Goal: Information Seeking & Learning: Learn about a topic

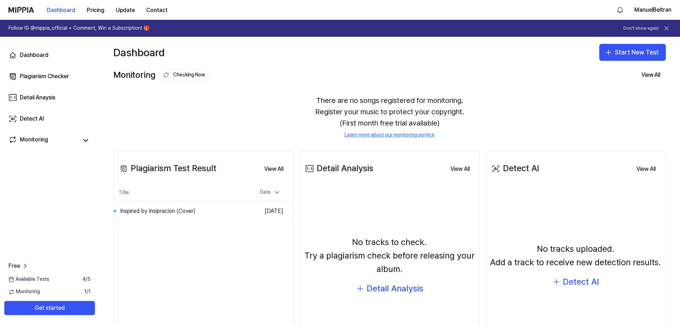
scroll to position [59, 0]
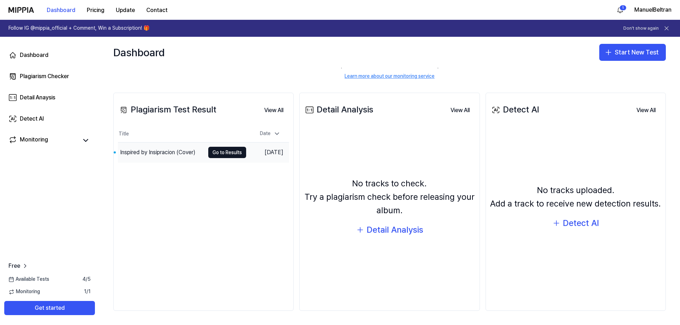
click at [219, 146] on td "Inspired by Insipracion (Cover) Go to Results" at bounding box center [182, 153] width 128 height 20
click at [218, 154] on button "Go to Results" at bounding box center [227, 152] width 38 height 11
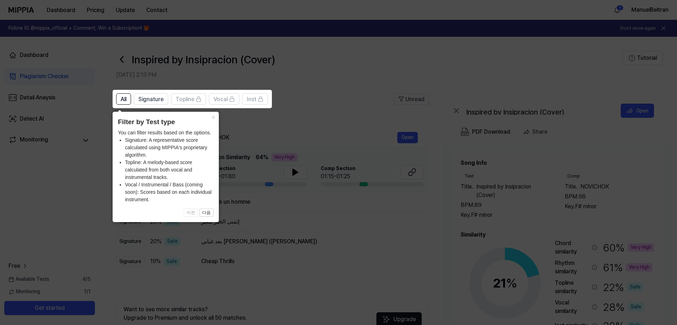
click at [234, 288] on icon at bounding box center [340, 162] width 680 height 325
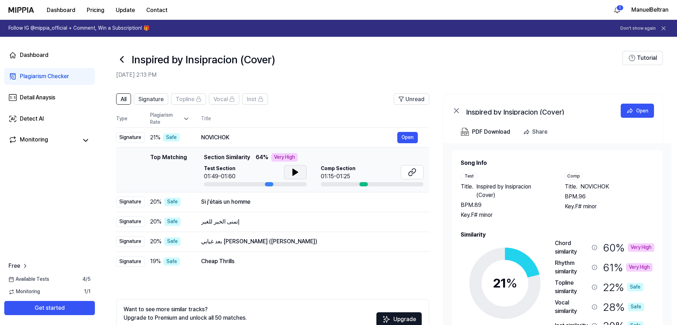
click at [295, 173] on icon at bounding box center [295, 172] width 5 height 6
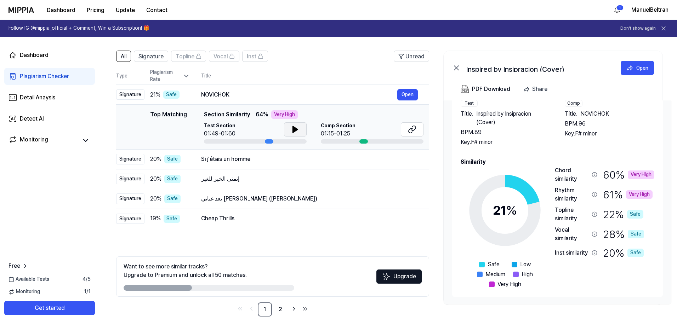
scroll to position [49, 0]
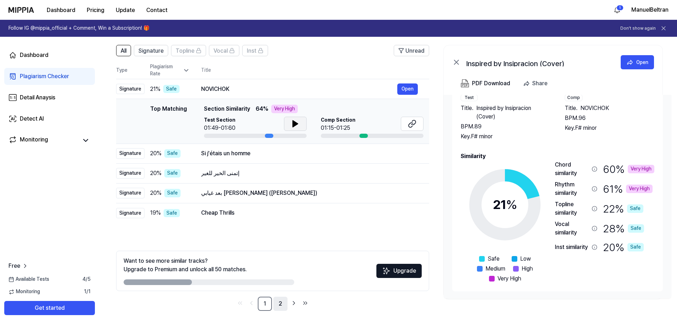
click at [277, 306] on link "2" at bounding box center [280, 304] width 14 height 14
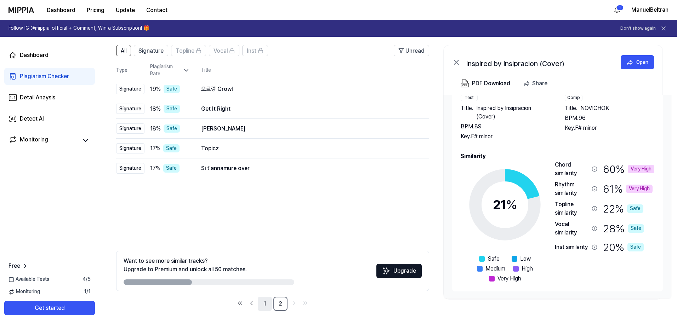
click at [265, 304] on link "1" at bounding box center [265, 304] width 14 height 14
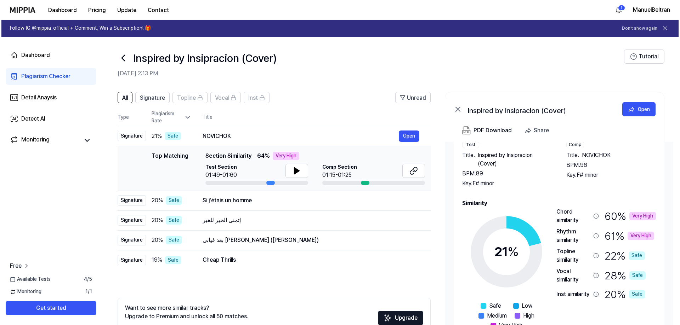
scroll to position [0, 0]
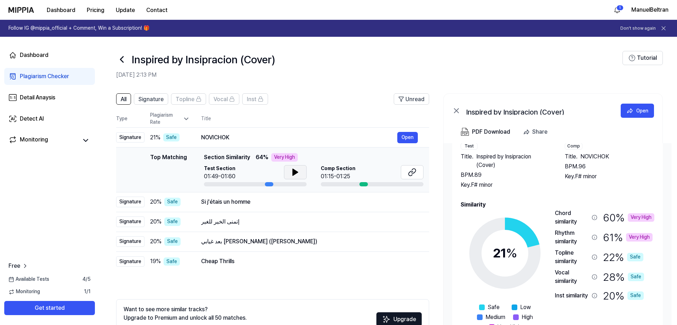
click at [296, 169] on icon at bounding box center [295, 172] width 9 height 9
click at [408, 136] on button "Open" at bounding box center [407, 137] width 21 height 11
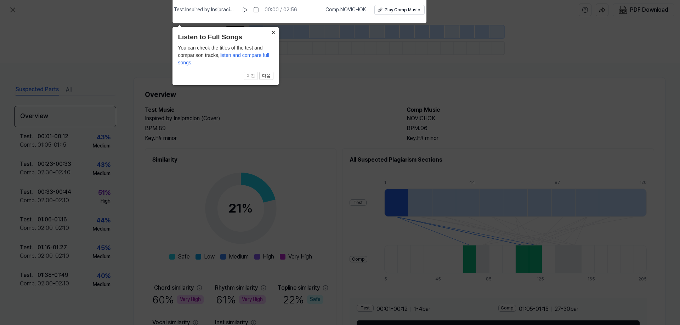
click at [275, 32] on button "×" at bounding box center [272, 32] width 11 height 10
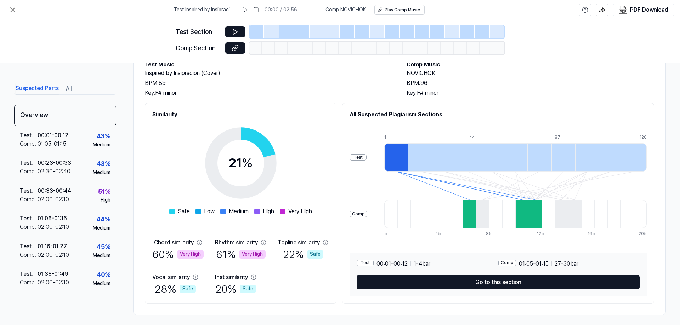
scroll to position [50, 0]
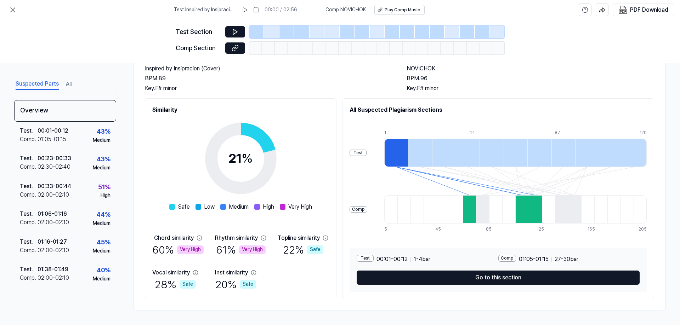
click at [397, 156] on div at bounding box center [396, 153] width 24 height 28
click at [238, 30] on icon at bounding box center [235, 31] width 7 height 7
click at [233, 32] on icon at bounding box center [235, 31] width 4 height 5
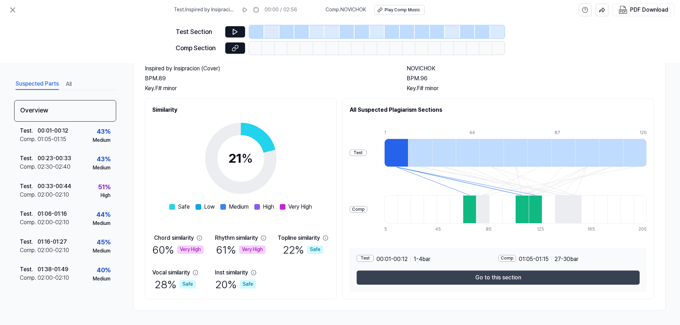
click at [473, 277] on button "Go to this section" at bounding box center [498, 278] width 283 height 14
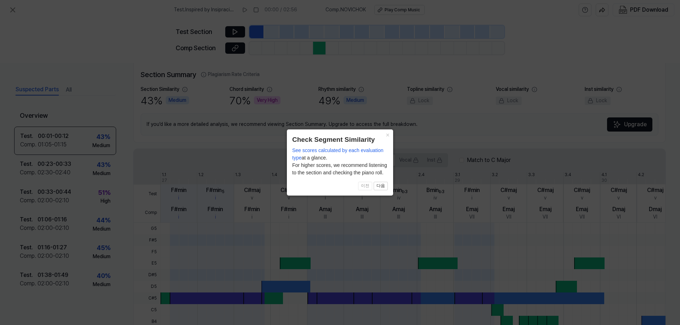
scroll to position [160, 0]
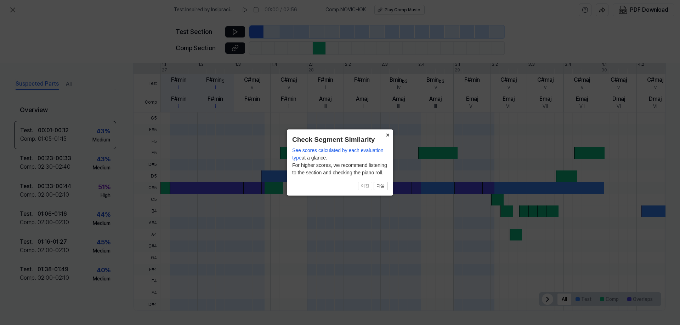
click at [384, 133] on button "×" at bounding box center [387, 135] width 11 height 10
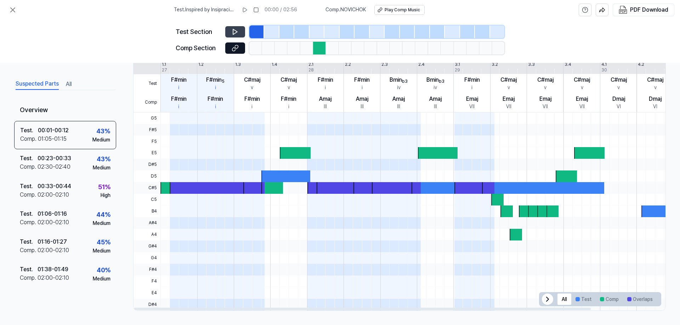
click at [236, 31] on icon at bounding box center [235, 31] width 4 height 5
click at [234, 50] on icon at bounding box center [235, 48] width 7 height 7
click at [202, 191] on div at bounding box center [208, 188] width 77 height 12
click at [578, 299] on button "Test" at bounding box center [583, 299] width 24 height 11
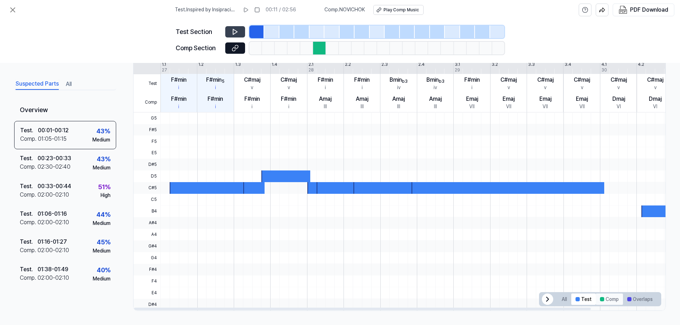
click at [600, 300] on div at bounding box center [602, 300] width 4 height 4
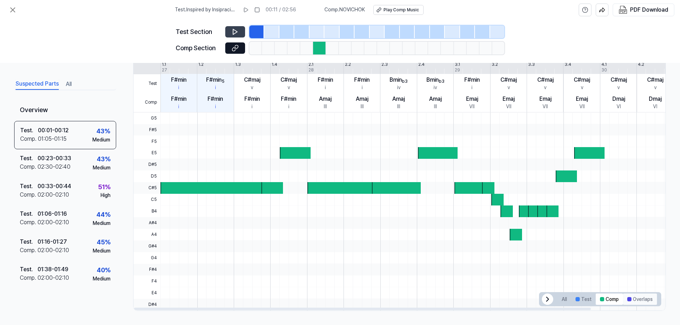
click at [633, 300] on button "Overlaps" at bounding box center [640, 299] width 34 height 11
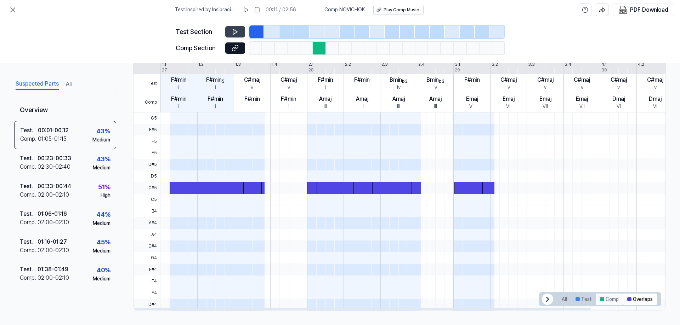
click at [606, 299] on button "Comp" at bounding box center [609, 299] width 27 height 11
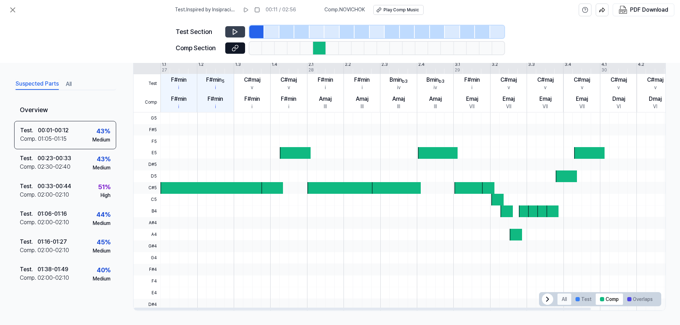
click at [565, 301] on button "All" at bounding box center [564, 299] width 14 height 11
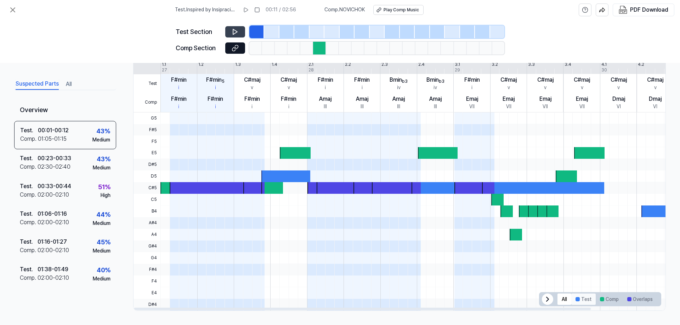
click at [582, 299] on button "Test" at bounding box center [583, 299] width 24 height 11
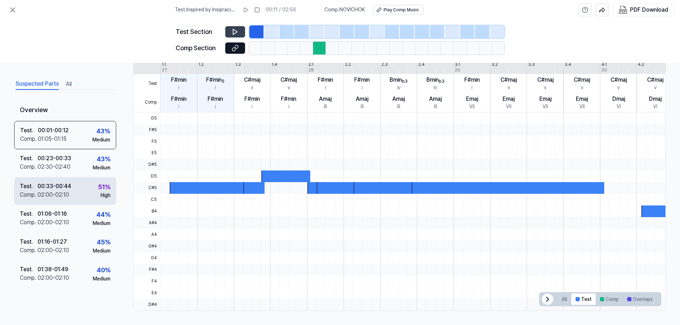
click at [36, 187] on div "Test ." at bounding box center [29, 186] width 18 height 9
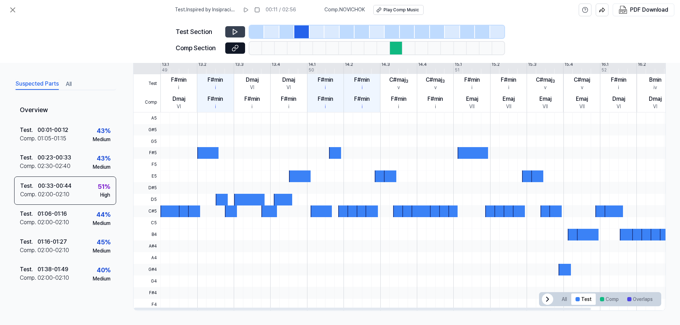
click at [234, 32] on icon at bounding box center [235, 31] width 7 height 7
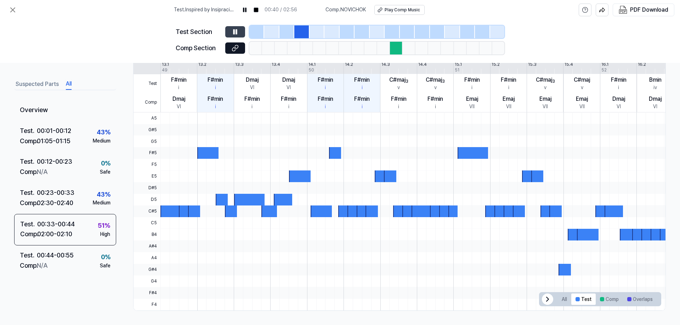
click at [68, 84] on button "All" at bounding box center [69, 84] width 6 height 11
click at [29, 82] on button "Suspected Parts" at bounding box center [37, 84] width 43 height 11
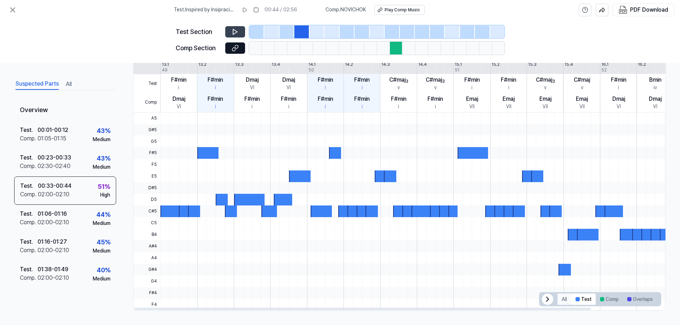
click at [561, 298] on button "All" at bounding box center [564, 299] width 14 height 11
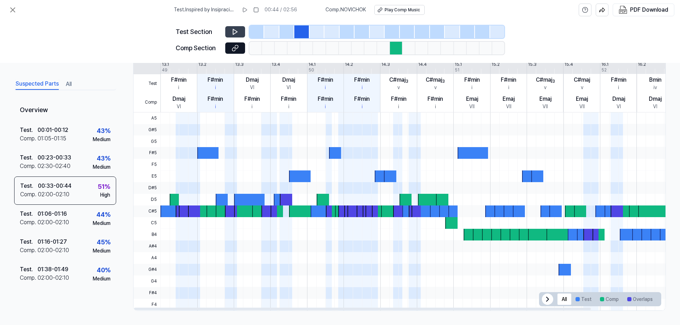
click at [397, 48] on div at bounding box center [396, 48] width 13 height 13
click at [584, 299] on button "Test" at bounding box center [583, 299] width 24 height 11
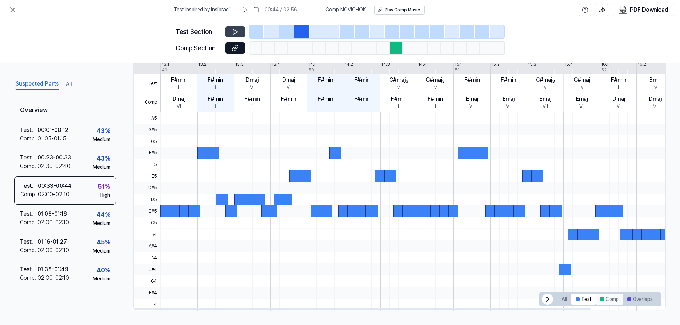
click at [605, 300] on button "Comp" at bounding box center [609, 299] width 27 height 11
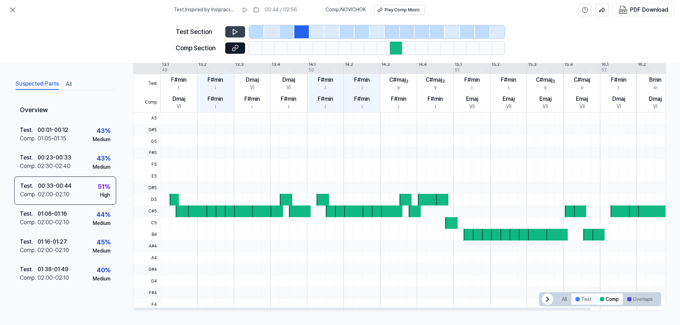
click at [586, 299] on button "Test" at bounding box center [583, 299] width 24 height 11
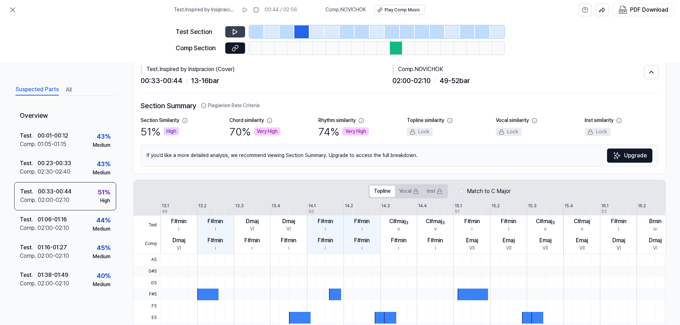
scroll to position [0, 0]
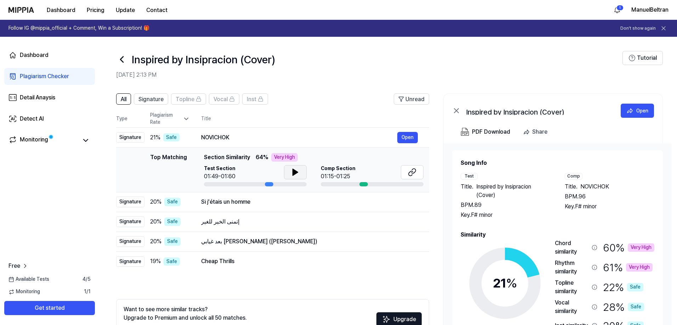
click at [298, 171] on icon at bounding box center [295, 172] width 9 height 9
click at [411, 171] on icon at bounding box center [412, 172] width 9 height 9
click at [35, 58] on div "Dashboard" at bounding box center [34, 55] width 29 height 9
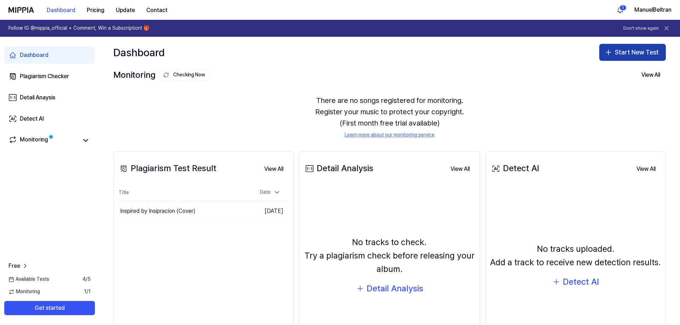
click at [630, 52] on button "Start New Test" at bounding box center [632, 52] width 67 height 17
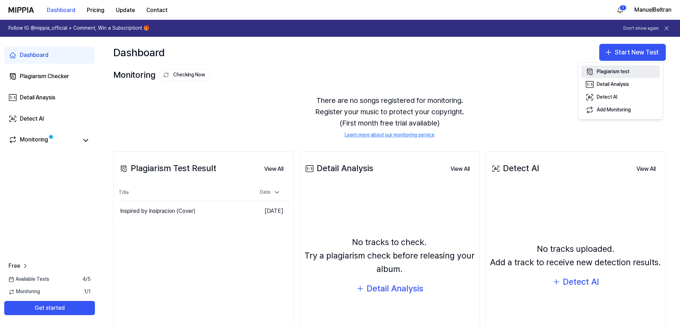
click at [617, 72] on div "Plagiarism test" at bounding box center [613, 71] width 33 height 7
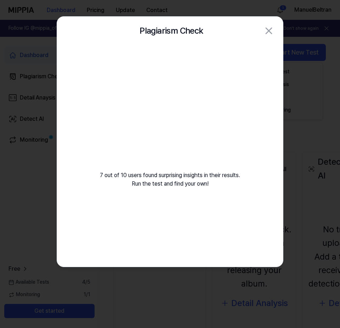
drag, startPoint x: 216, startPoint y: 21, endPoint x: 218, endPoint y: 34, distance: 14.0
click at [218, 34] on div "Plagiarism Check Close" at bounding box center [170, 31] width 226 height 28
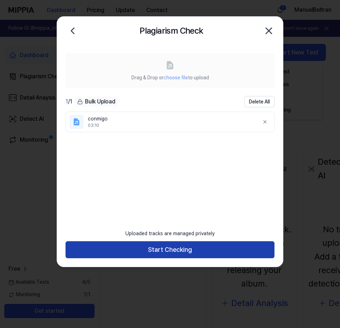
click at [153, 247] on button "Start Checking" at bounding box center [170, 249] width 209 height 17
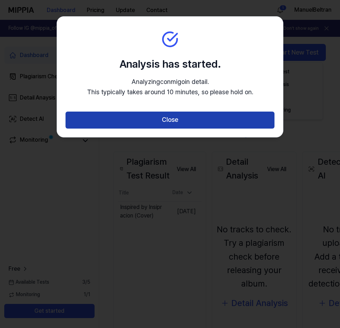
click at [159, 125] on button "Close" at bounding box center [170, 120] width 209 height 17
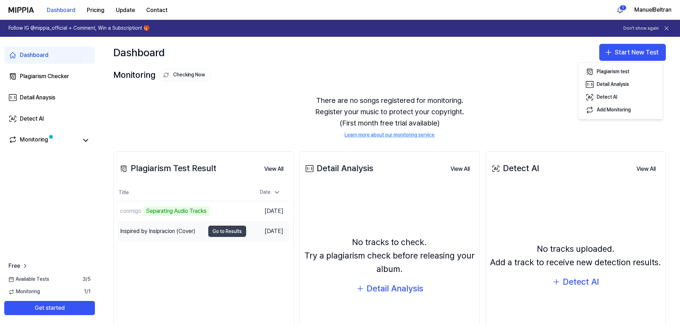
click at [217, 232] on button "Go to Results" at bounding box center [227, 231] width 38 height 11
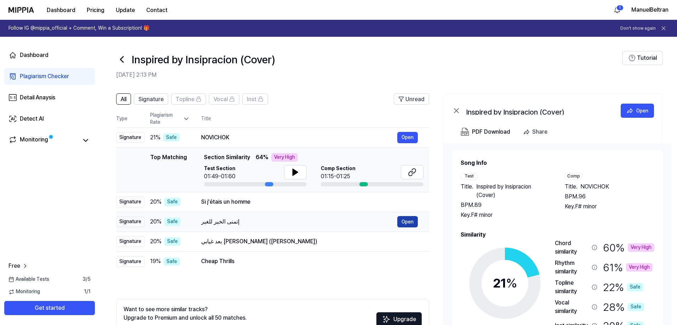
click at [402, 223] on button "Open" at bounding box center [407, 221] width 21 height 11
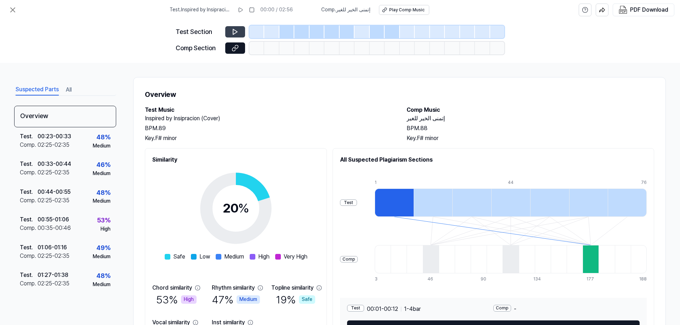
click at [237, 33] on icon at bounding box center [235, 31] width 7 height 7
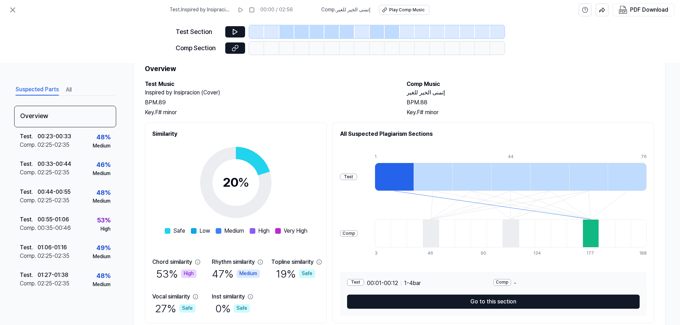
scroll to position [50, 0]
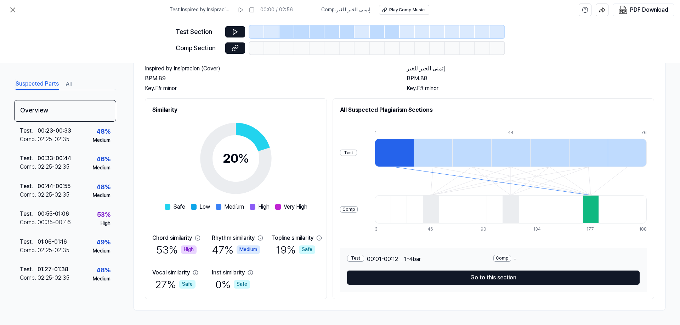
click at [506, 259] on div "Comp" at bounding box center [502, 258] width 18 height 7
click at [191, 250] on div "High" at bounding box center [189, 250] width 16 height 9
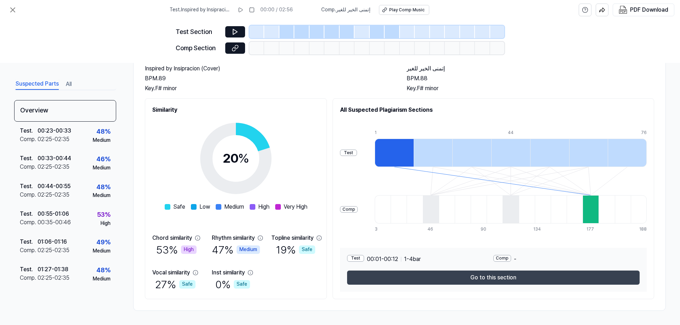
click at [442, 275] on button "Go to this section" at bounding box center [493, 278] width 293 height 14
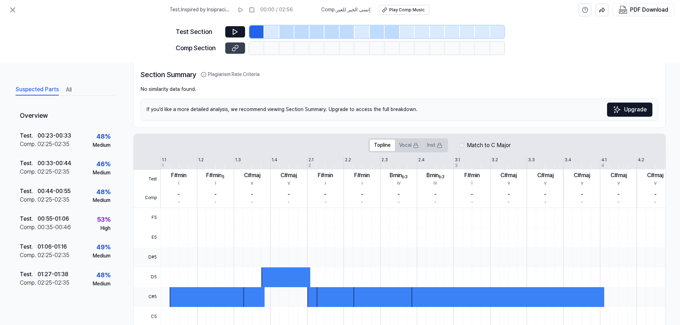
click at [234, 45] on icon at bounding box center [235, 48] width 7 height 7
drag, startPoint x: 172, startPoint y: 189, endPoint x: 179, endPoint y: 185, distance: 8.7
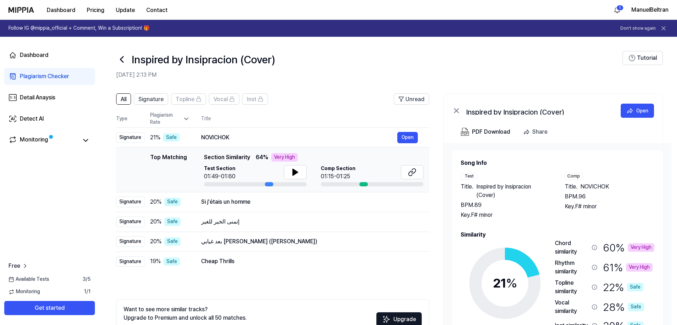
click at [186, 121] on icon at bounding box center [186, 118] width 7 height 7
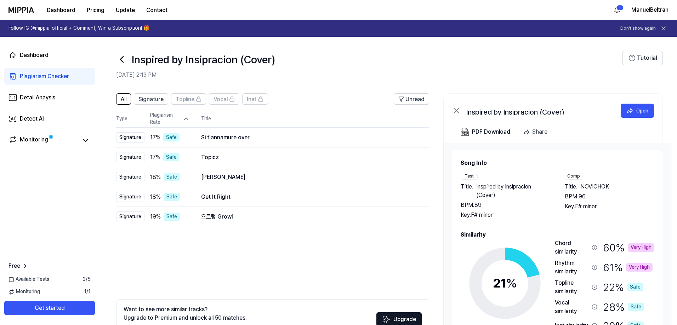
click at [186, 121] on icon at bounding box center [186, 118] width 7 height 7
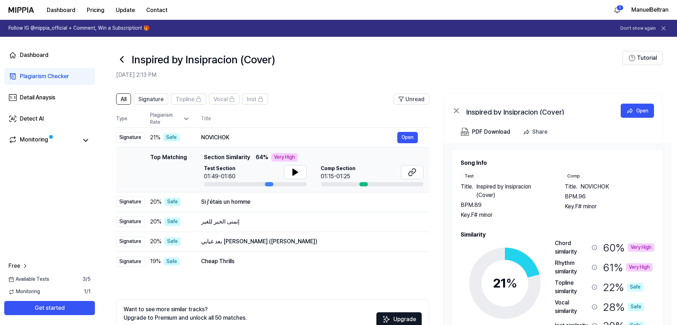
click at [167, 157] on div "Top Matching" at bounding box center [168, 169] width 37 height 33
click at [185, 122] on icon at bounding box center [186, 118] width 7 height 7
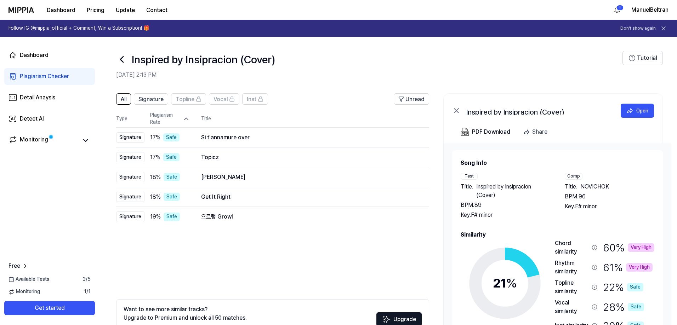
click at [185, 122] on icon at bounding box center [186, 118] width 7 height 7
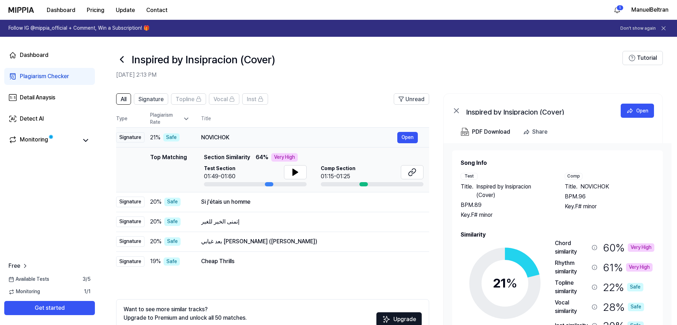
click at [169, 137] on div "Safe" at bounding box center [171, 138] width 16 height 9
click at [408, 138] on button "Open" at bounding box center [407, 137] width 21 height 11
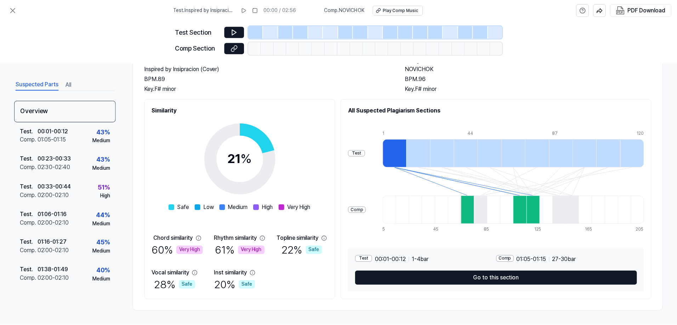
scroll to position [50, 0]
click at [365, 258] on div "Test" at bounding box center [365, 258] width 17 height 7
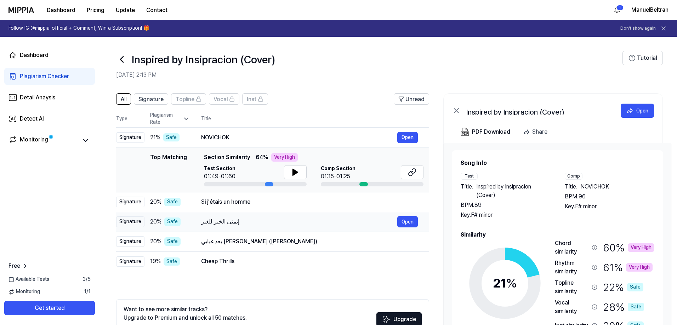
click at [179, 222] on div "Safe" at bounding box center [172, 222] width 16 height 9
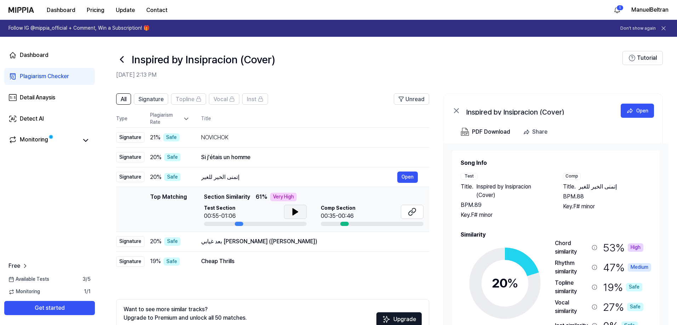
click at [299, 216] on icon at bounding box center [295, 212] width 9 height 9
click at [297, 215] on icon at bounding box center [296, 212] width 1 height 6
click at [411, 214] on icon at bounding box center [412, 212] width 9 height 9
click at [189, 245] on div "20 % Safe" at bounding box center [170, 242] width 40 height 9
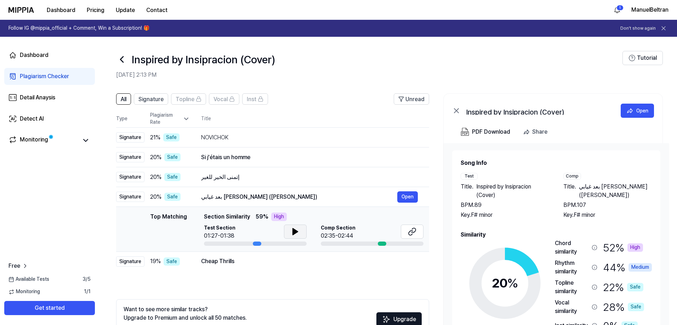
click at [291, 234] on icon at bounding box center [295, 232] width 9 height 9
click at [267, 267] on div "Cheap Thrills Open" at bounding box center [309, 261] width 217 height 11
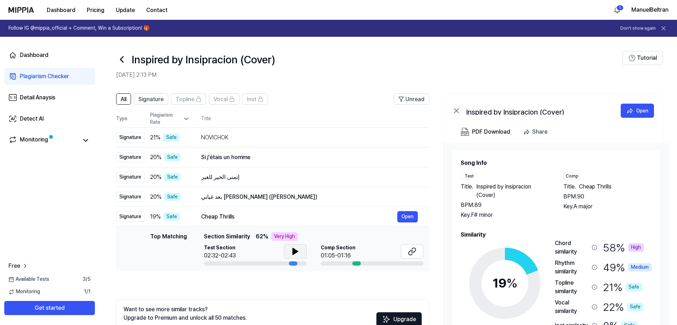
click at [296, 253] on icon at bounding box center [295, 252] width 9 height 9
click at [296, 253] on icon at bounding box center [296, 252] width 1 height 6
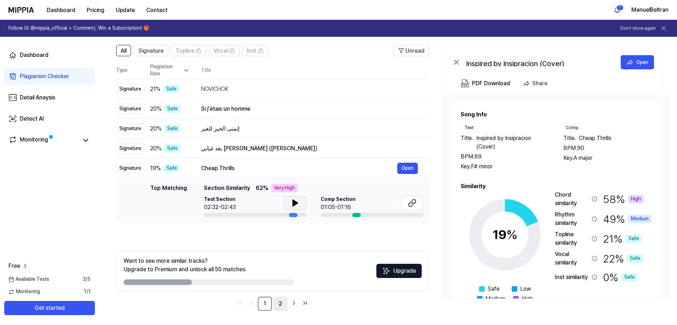
click at [280, 304] on link "2" at bounding box center [280, 304] width 14 height 14
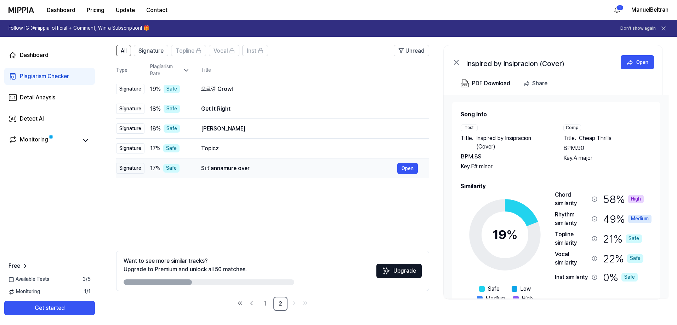
click at [266, 174] on div "Si t'annamure over Open" at bounding box center [309, 168] width 217 height 11
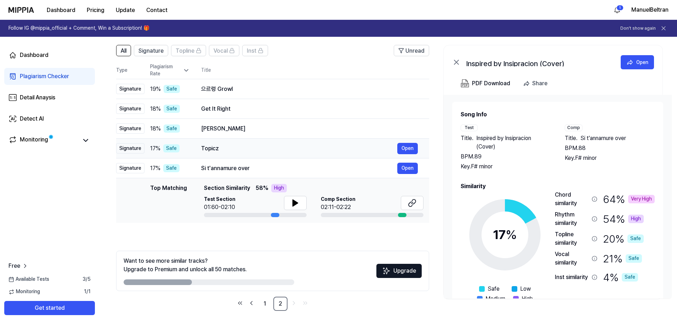
click at [259, 149] on div "Topicz" at bounding box center [299, 149] width 196 height 9
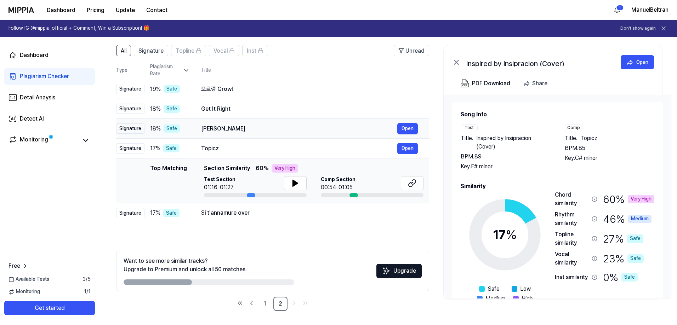
click at [256, 125] on div "[PERSON_NAME]" at bounding box center [299, 129] width 196 height 9
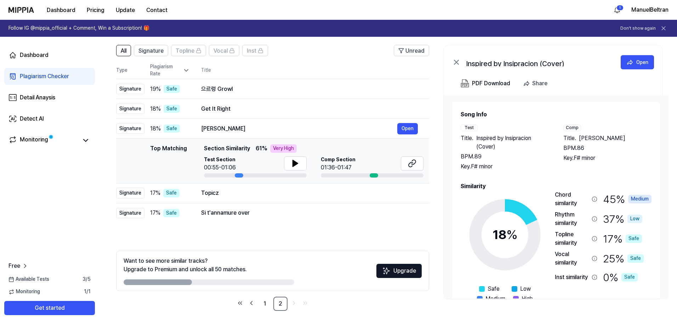
click at [291, 172] on div at bounding box center [295, 165] width 23 height 16
click at [295, 162] on icon at bounding box center [295, 163] width 5 height 6
click at [255, 107] on div "Get It Right" at bounding box center [299, 109] width 196 height 9
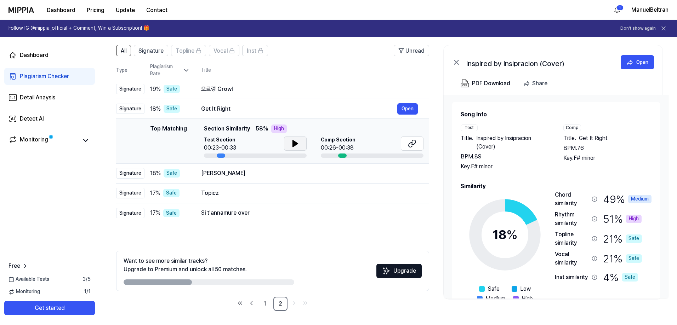
click at [293, 146] on icon at bounding box center [295, 144] width 5 height 6
click at [410, 145] on icon at bounding box center [412, 144] width 9 height 9
click at [293, 140] on icon at bounding box center [295, 144] width 9 height 9
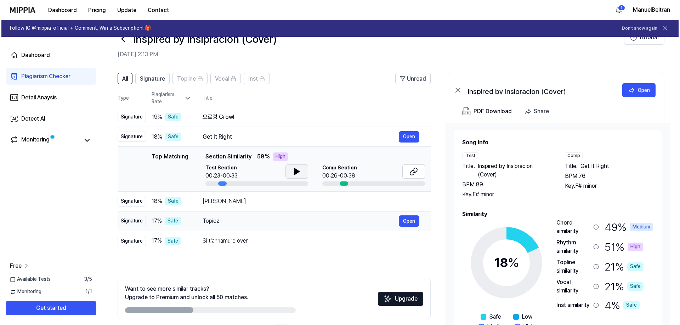
scroll to position [0, 0]
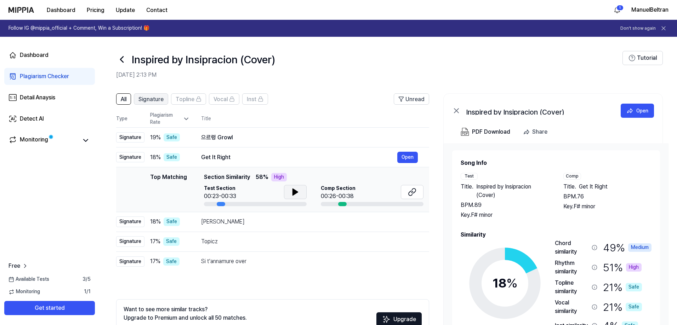
click at [146, 100] on span "Signature" at bounding box center [150, 99] width 25 height 9
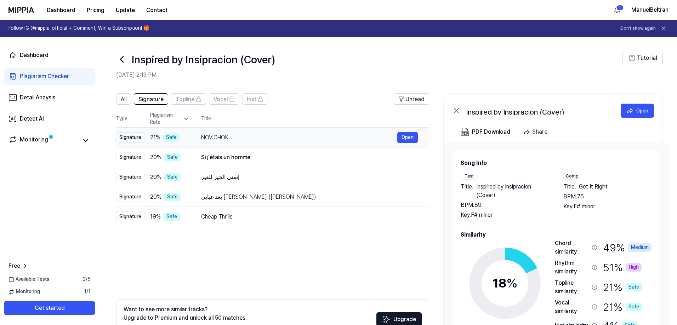
click at [272, 142] on div "NOVICHOK Open" at bounding box center [309, 137] width 217 height 11
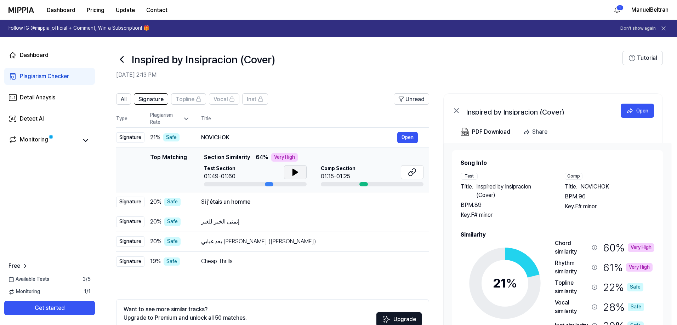
click at [293, 174] on icon at bounding box center [295, 172] width 5 height 6
click at [293, 174] on icon at bounding box center [293, 173] width 1 height 6
click at [403, 96] on div "Unread" at bounding box center [411, 99] width 26 height 9
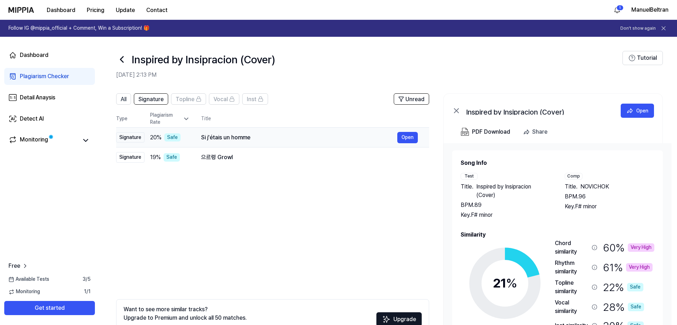
click at [257, 137] on div "Si j'étais un homme" at bounding box center [299, 138] width 196 height 9
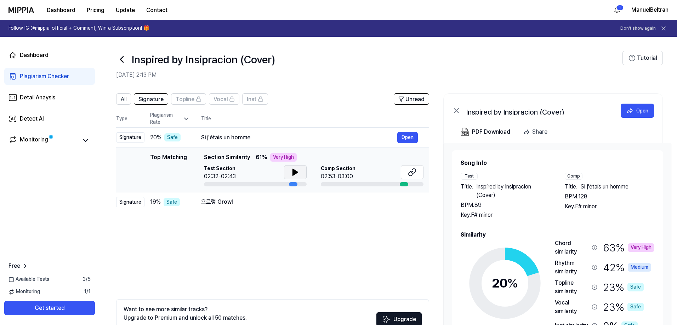
click at [295, 175] on icon at bounding box center [295, 172] width 9 height 9
click at [296, 175] on icon at bounding box center [296, 173] width 1 height 6
click at [270, 196] on td "으르렁 Growl Open" at bounding box center [309, 202] width 239 height 20
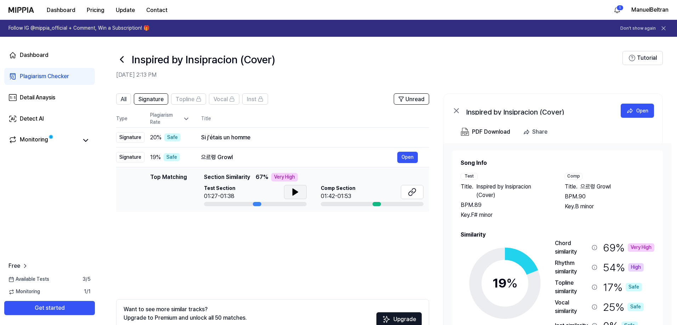
click at [294, 192] on icon at bounding box center [295, 192] width 5 height 6
click at [294, 192] on icon at bounding box center [293, 192] width 1 height 6
click at [30, 142] on div "Monitoring" at bounding box center [34, 141] width 28 height 10
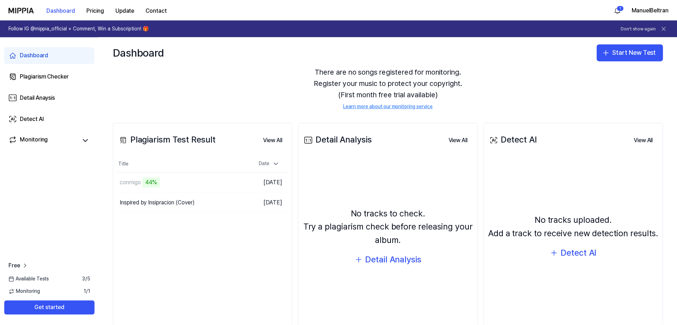
scroll to position [59, 0]
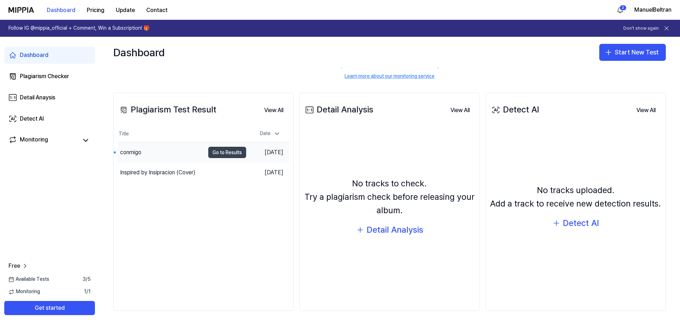
click at [222, 153] on button "Go to Results" at bounding box center [227, 152] width 38 height 11
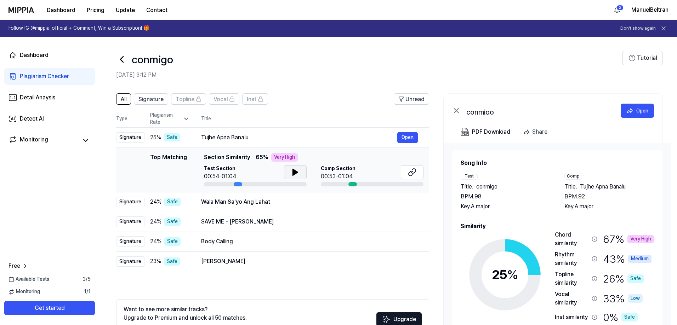
click at [298, 176] on icon at bounding box center [295, 172] width 9 height 9
click at [414, 172] on icon at bounding box center [414, 171] width 4 height 5
click at [281, 204] on div "Wala Man Sa'yo Ang Lahat" at bounding box center [299, 202] width 196 height 9
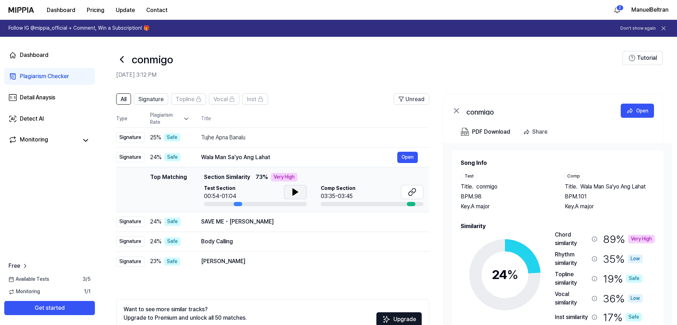
click at [295, 192] on icon at bounding box center [295, 192] width 5 height 6
click at [295, 192] on icon at bounding box center [295, 192] width 9 height 9
click at [286, 227] on div "SAVE ME - [PERSON_NAME] Open" at bounding box center [309, 221] width 217 height 11
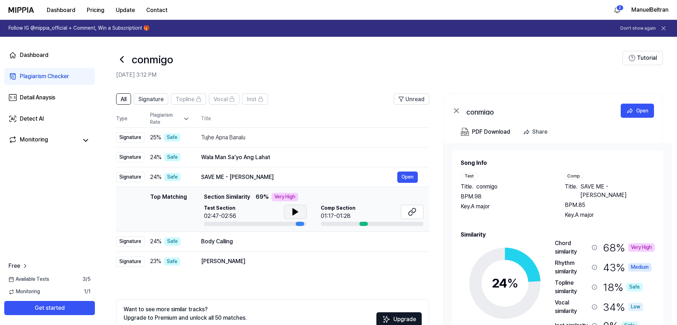
click at [298, 211] on icon at bounding box center [295, 212] width 9 height 9
click at [281, 241] on div "Body Calling" at bounding box center [299, 242] width 196 height 9
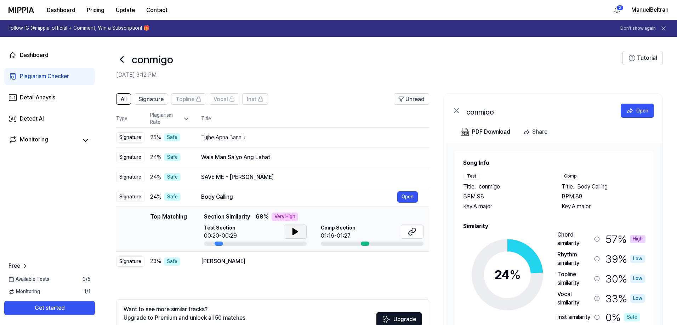
click at [290, 233] on button at bounding box center [295, 232] width 23 height 14
click at [281, 175] on div "SAVE ME - [PERSON_NAME]" at bounding box center [299, 177] width 196 height 9
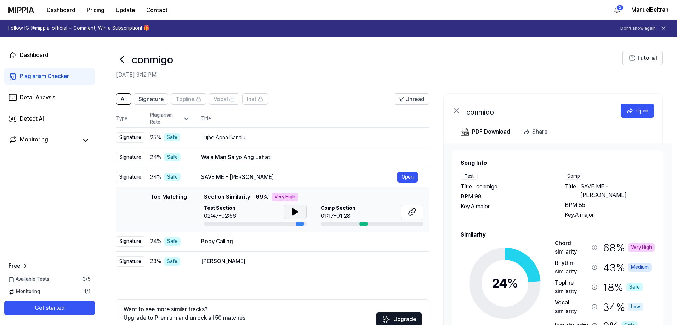
click at [302, 214] on button at bounding box center [295, 212] width 23 height 14
click at [297, 212] on icon at bounding box center [296, 212] width 1 height 6
click at [409, 212] on icon at bounding box center [412, 212] width 9 height 9
click at [256, 238] on div "Body Calling" at bounding box center [299, 242] width 196 height 9
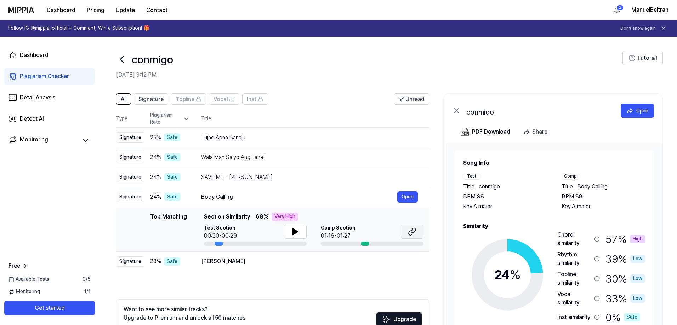
click at [412, 232] on icon at bounding box center [412, 232] width 9 height 9
click at [301, 235] on button at bounding box center [295, 232] width 23 height 14
click at [296, 270] on td "[PERSON_NAME] Hai Open" at bounding box center [309, 262] width 239 height 20
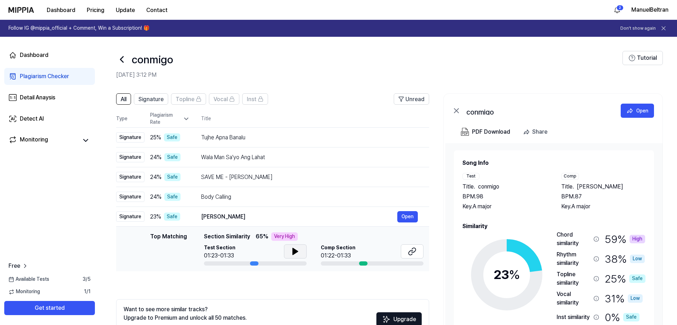
click at [291, 253] on icon at bounding box center [295, 252] width 9 height 9
click at [291, 252] on icon at bounding box center [295, 252] width 9 height 9
click at [421, 251] on button at bounding box center [412, 252] width 23 height 14
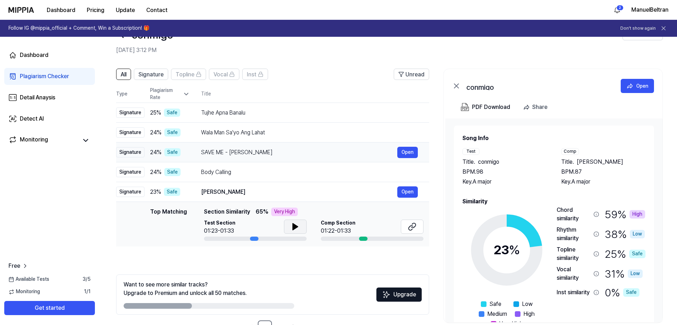
scroll to position [49, 0]
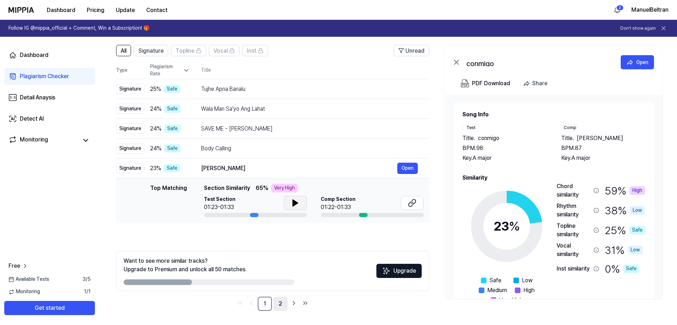
click at [278, 301] on link "2" at bounding box center [280, 304] width 14 height 14
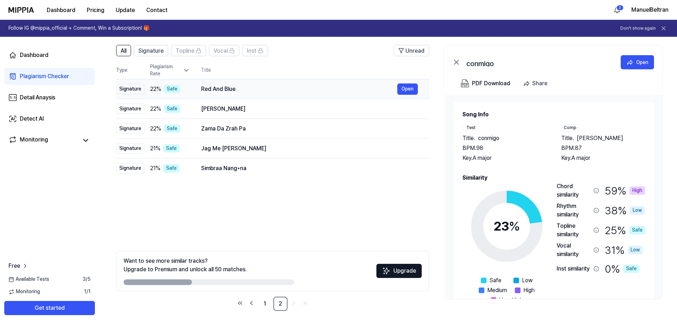
click at [275, 85] on div "Red And Blue" at bounding box center [299, 89] width 196 height 9
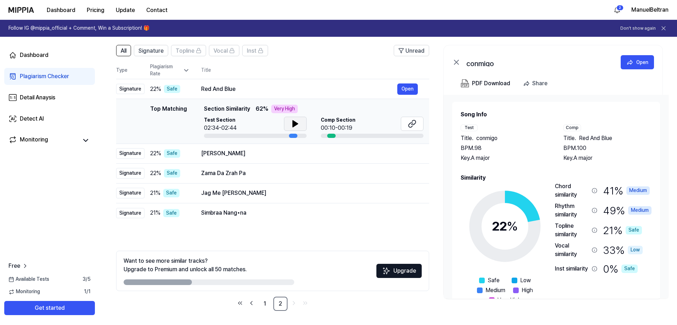
click at [290, 128] on button at bounding box center [295, 124] width 23 height 14
click at [291, 122] on icon at bounding box center [295, 124] width 9 height 9
click at [413, 124] on icon at bounding box center [412, 124] width 9 height 9
click at [268, 305] on link "1" at bounding box center [265, 304] width 14 height 14
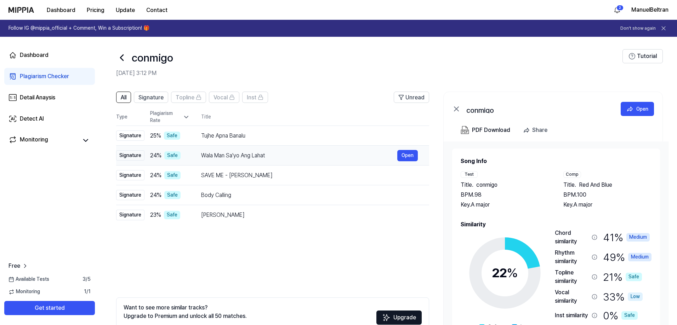
scroll to position [0, 0]
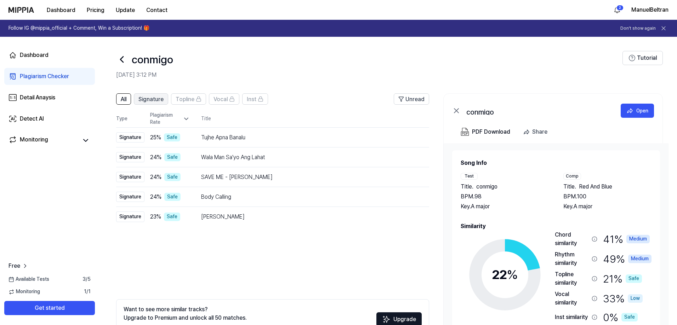
click at [150, 97] on span "Signature" at bounding box center [150, 99] width 25 height 9
click at [290, 137] on div "Tujhe Apna Banalu" at bounding box center [299, 138] width 196 height 9
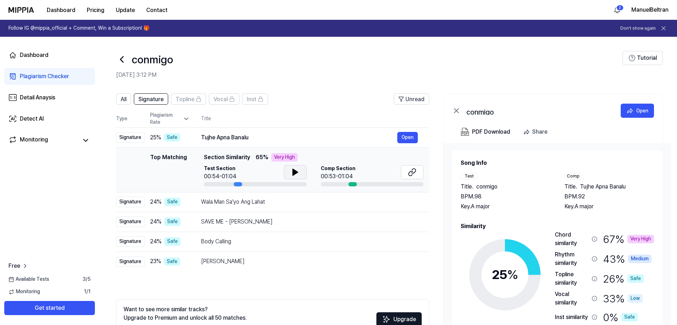
click at [295, 175] on icon at bounding box center [295, 172] width 9 height 9
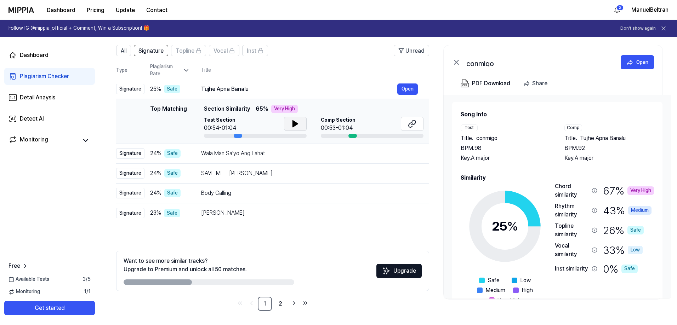
scroll to position [22, 0]
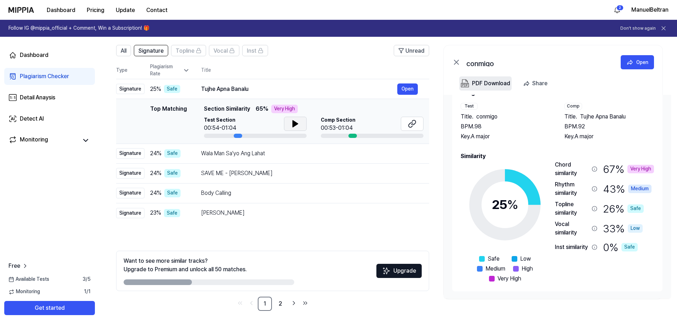
click at [489, 85] on div "PDF Download" at bounding box center [491, 83] width 38 height 9
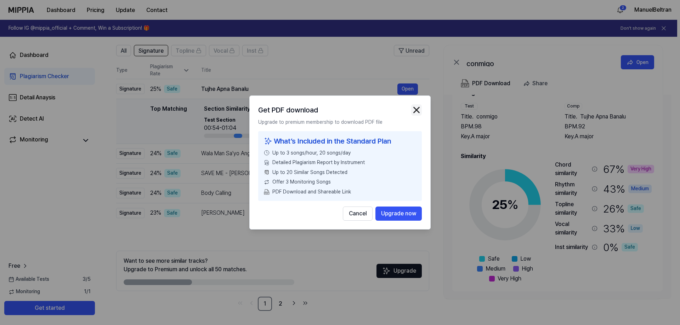
click at [416, 112] on img "button" at bounding box center [416, 110] width 11 height 11
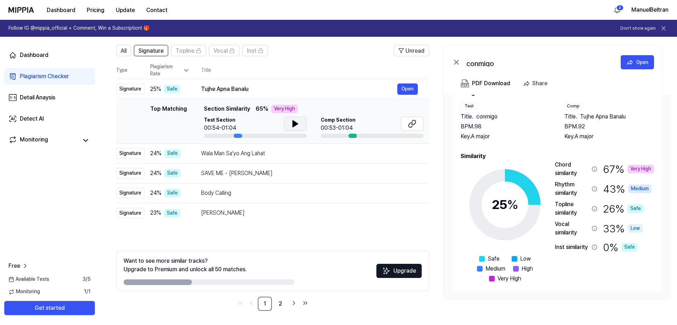
click at [465, 150] on div "Song Info Test Title . conmigo BPM. 98 Key. A major Comp Title . Tujhe Apna Ban…" at bounding box center [557, 186] width 193 height 194
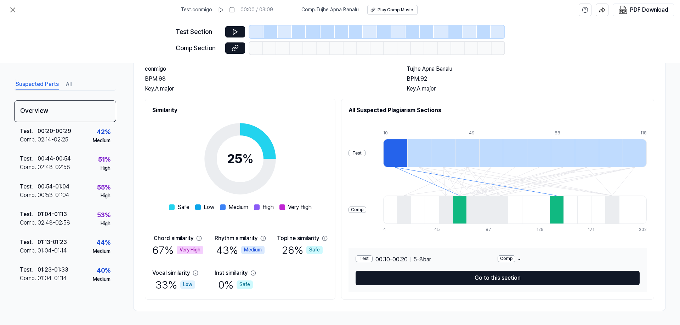
scroll to position [50, 0]
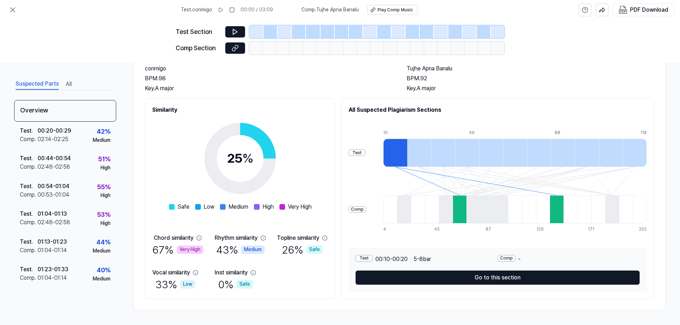
click at [507, 259] on div "Comp" at bounding box center [507, 258] width 18 height 7
click at [363, 255] on div "Test" at bounding box center [364, 258] width 17 height 7
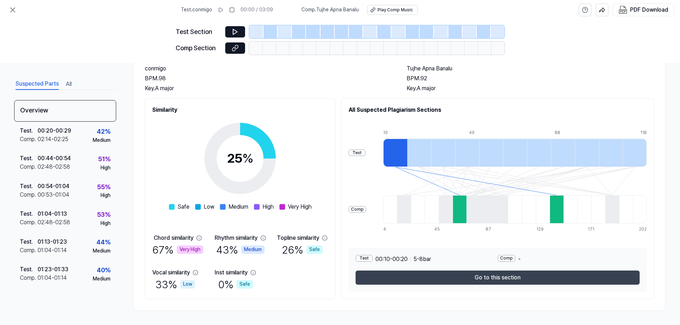
click at [455, 275] on button "Go to this section" at bounding box center [498, 278] width 284 height 14
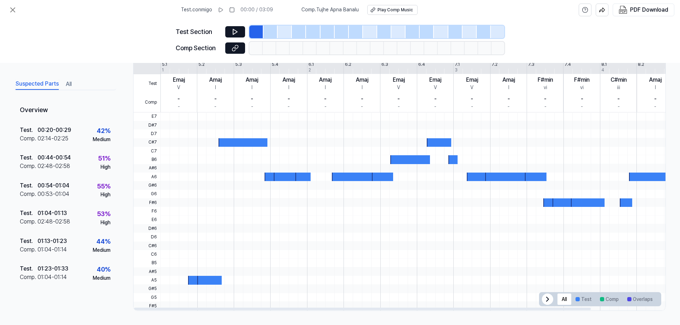
scroll to position [39, 0]
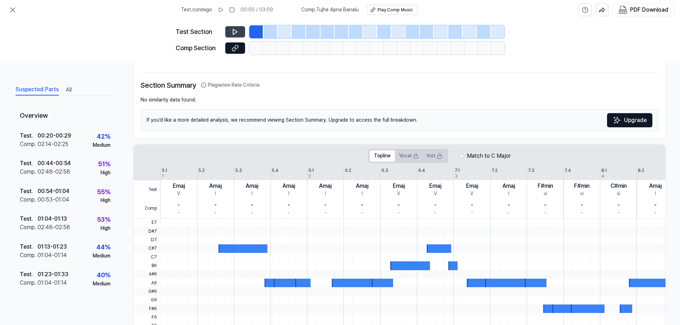
click at [233, 30] on icon at bounding box center [235, 31] width 4 height 5
click at [233, 30] on icon at bounding box center [233, 31] width 1 height 5
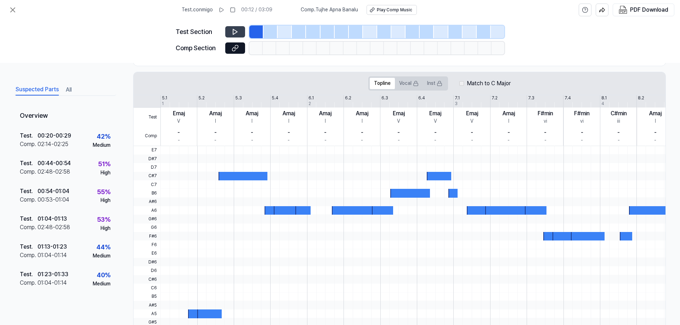
scroll to position [146, 0]
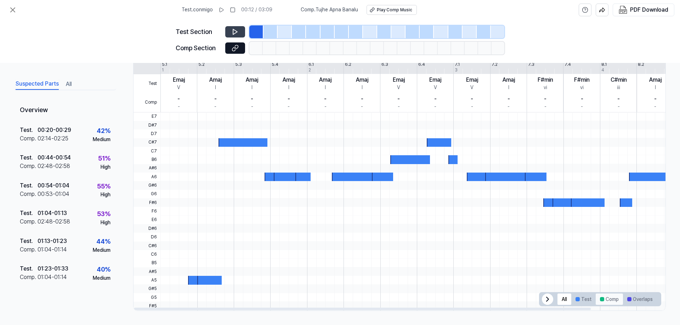
click at [609, 300] on button "Comp" at bounding box center [609, 299] width 27 height 11
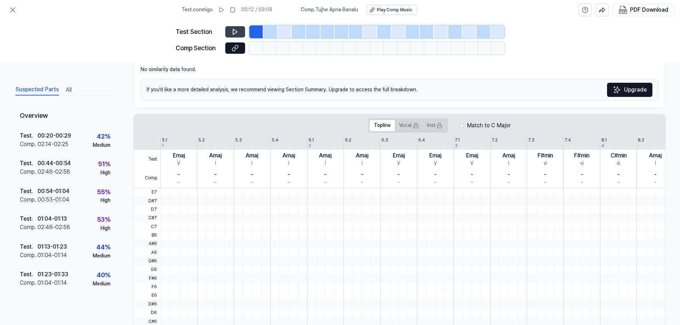
scroll to position [142, 0]
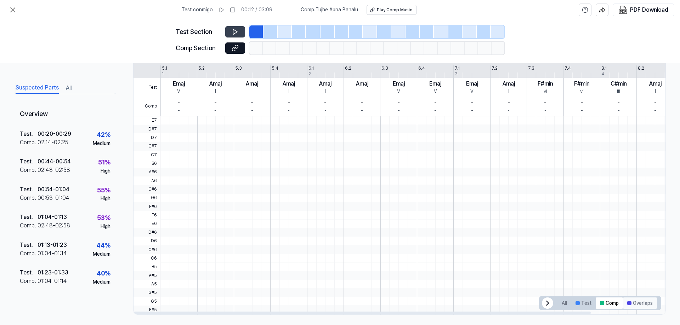
click at [639, 301] on button "Overlaps" at bounding box center [640, 303] width 34 height 11
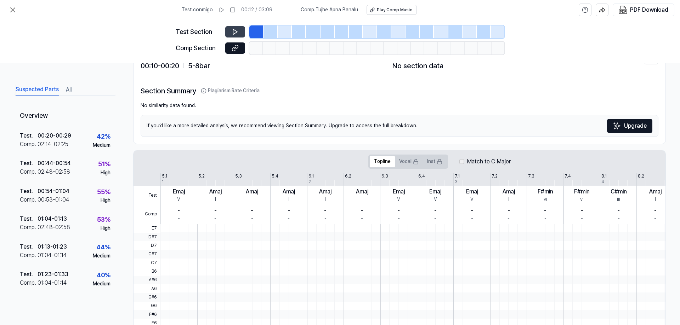
scroll to position [0, 0]
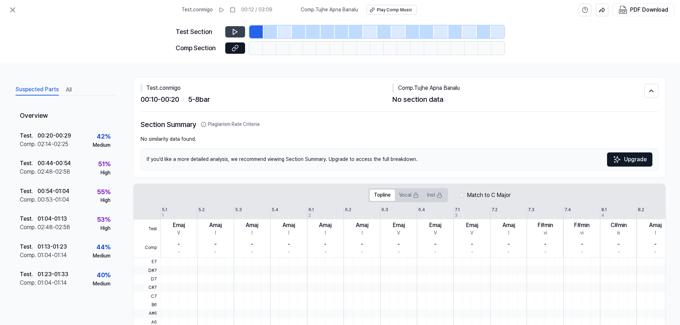
drag, startPoint x: 268, startPoint y: 97, endPoint x: 272, endPoint y: 98, distance: 3.6
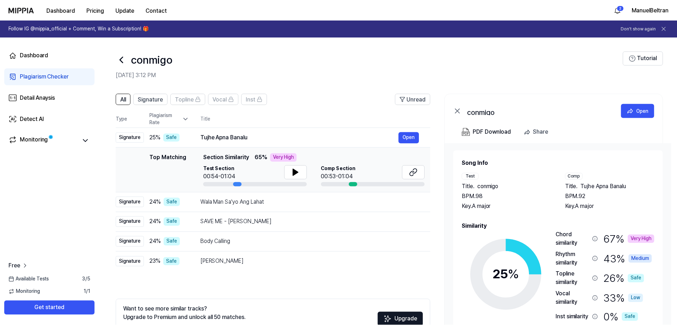
scroll to position [49, 0]
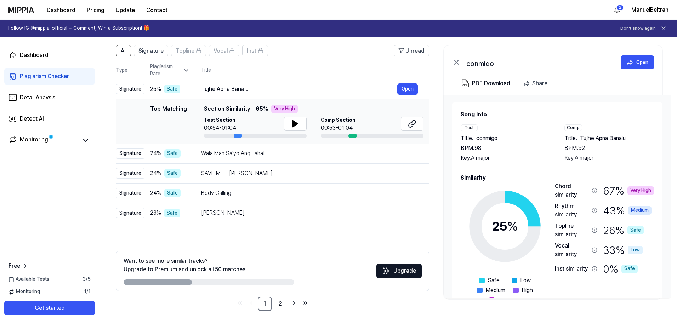
drag, startPoint x: 457, startPoint y: 106, endPoint x: 498, endPoint y: 156, distance: 64.9
click at [498, 156] on div "Song Info Test Title . conmigo BPM. 98 Key. A major Comp Title . Tujhe Apna Ban…" at bounding box center [557, 207] width 210 height 211
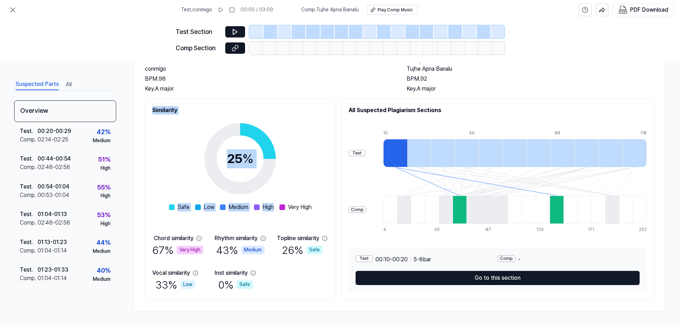
scroll to position [50, 0]
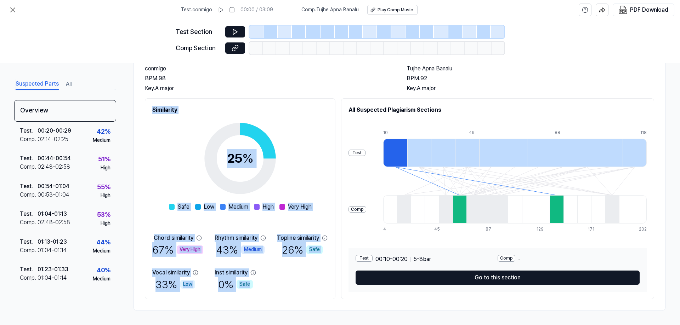
drag, startPoint x: 149, startPoint y: 146, endPoint x: 295, endPoint y: 302, distance: 213.0
click at [295, 302] on div "Overview Test Music conmigo BPM. 98 Key. A major Comp Music Tujhe Apna Banalu B…" at bounding box center [399, 169] width 533 height 284
copy div "Similarity 25 % Safe Low Medium High Very High Chord similarity 67 % Very High …"
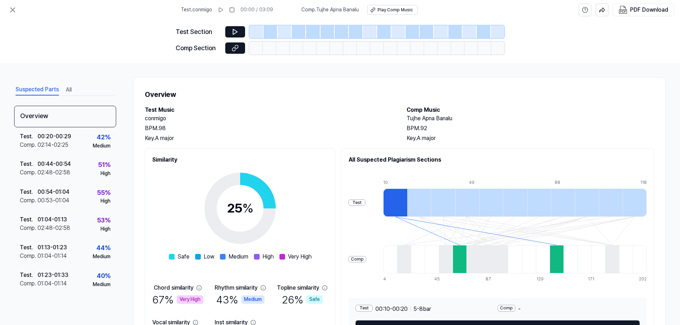
click at [76, 58] on div "Test Section Comp Section" at bounding box center [340, 41] width 680 height 43
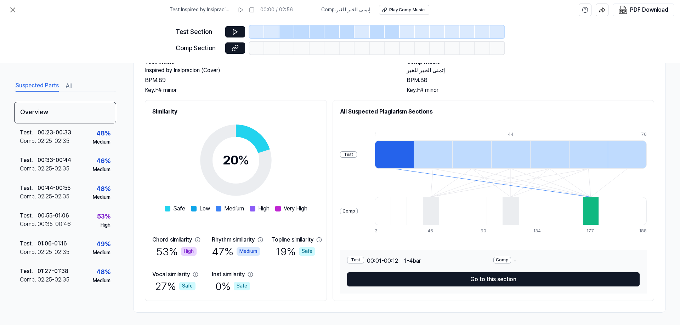
scroll to position [50, 0]
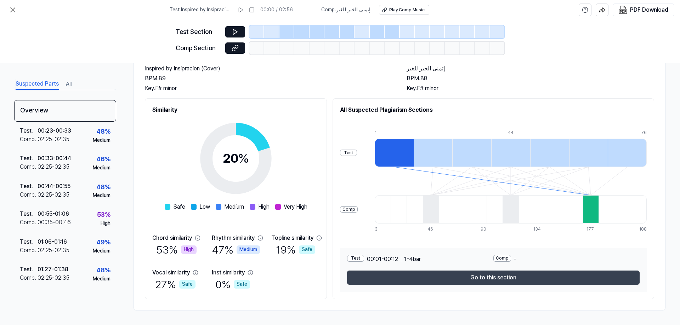
click at [463, 279] on button "Go to this section" at bounding box center [493, 278] width 293 height 14
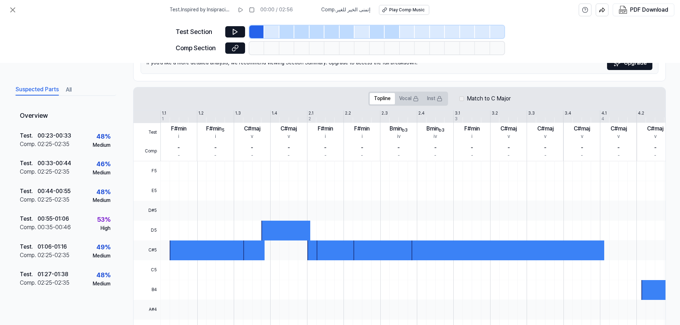
scroll to position [146, 0]
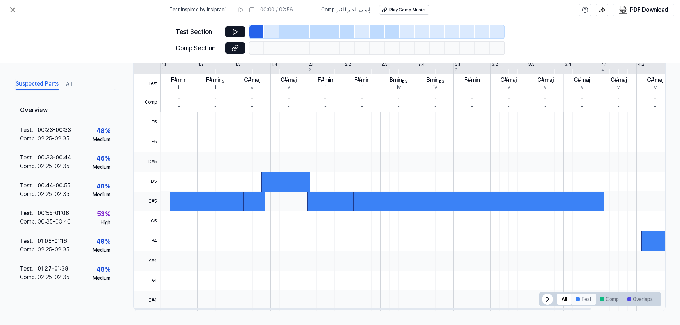
click at [576, 300] on div at bounding box center [578, 300] width 4 height 4
click at [609, 301] on button "Comp" at bounding box center [609, 299] width 27 height 11
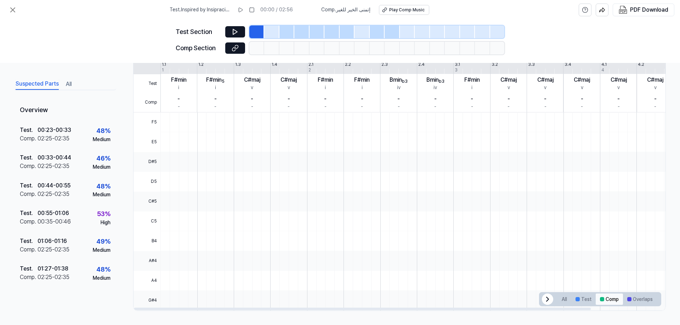
click at [609, 301] on button "Comp" at bounding box center [609, 299] width 27 height 11
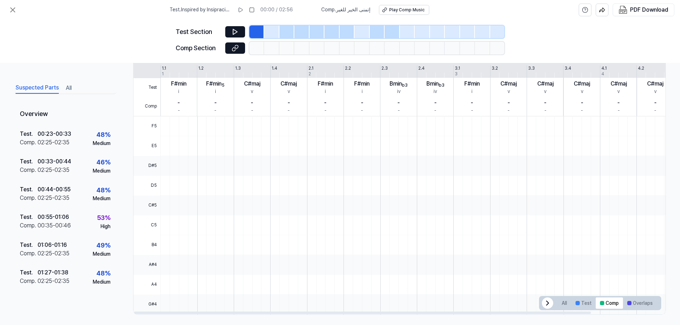
scroll to position [0, 0]
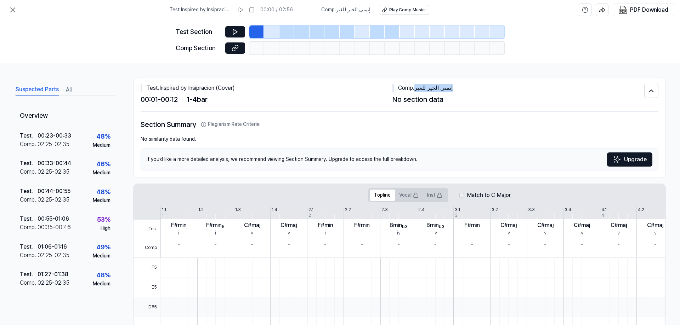
drag, startPoint x: 415, startPoint y: 87, endPoint x: 469, endPoint y: 92, distance: 54.0
click at [469, 92] on div "Comp . إتمنى الخير للغير" at bounding box center [518, 88] width 252 height 9
click at [391, 11] on div "Play Comp Music" at bounding box center [406, 10] width 35 height 6
